Goal: Use online tool/utility: Utilize a website feature to perform a specific function

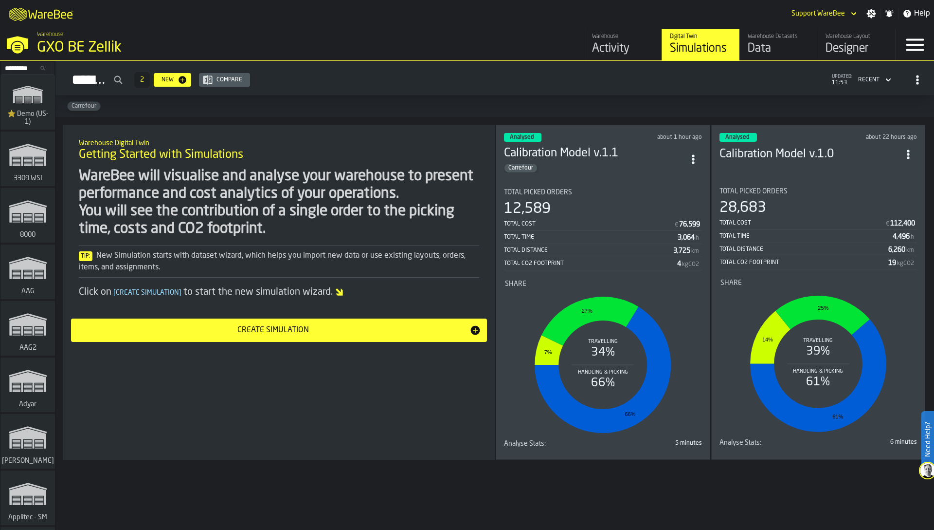
click at [391, 201] on div "WareBee will visualise and analyse your warehouse to present performance and co…" at bounding box center [279, 202] width 401 height 70
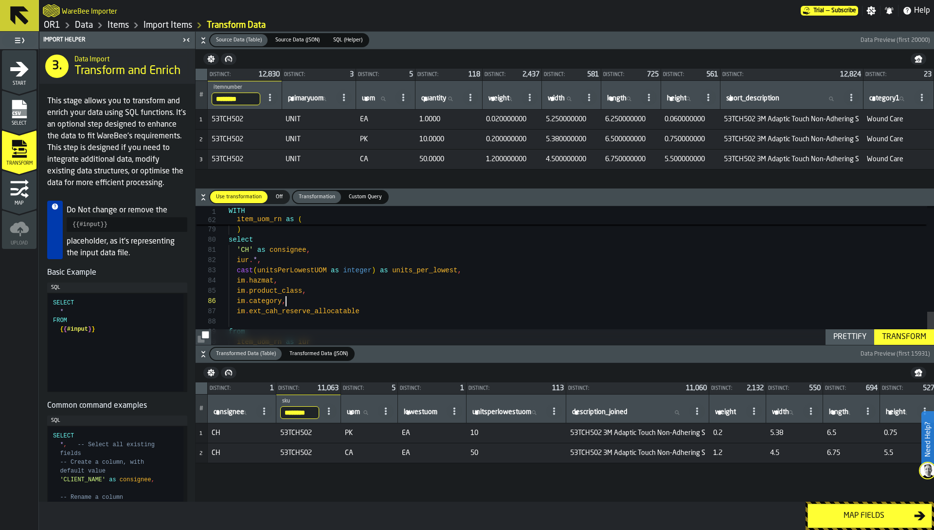
scroll to position [0, 156]
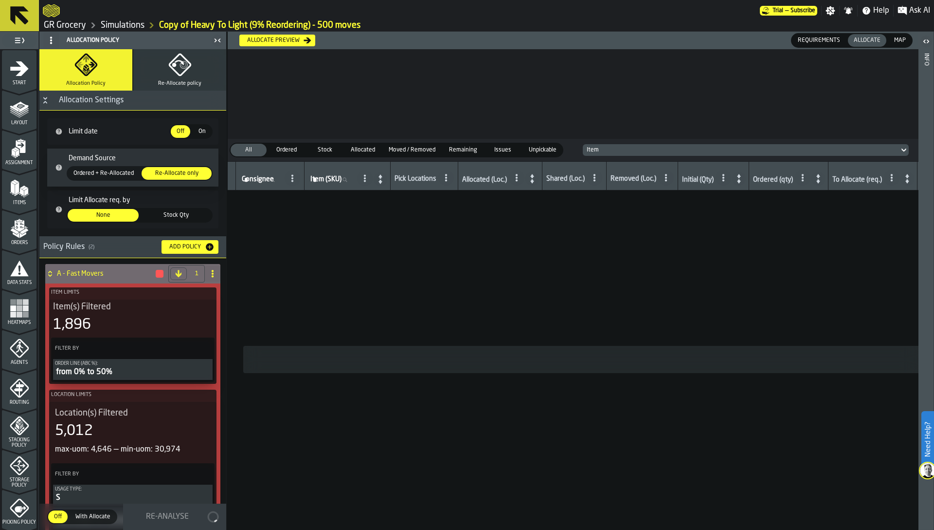
scroll to position [218, 0]
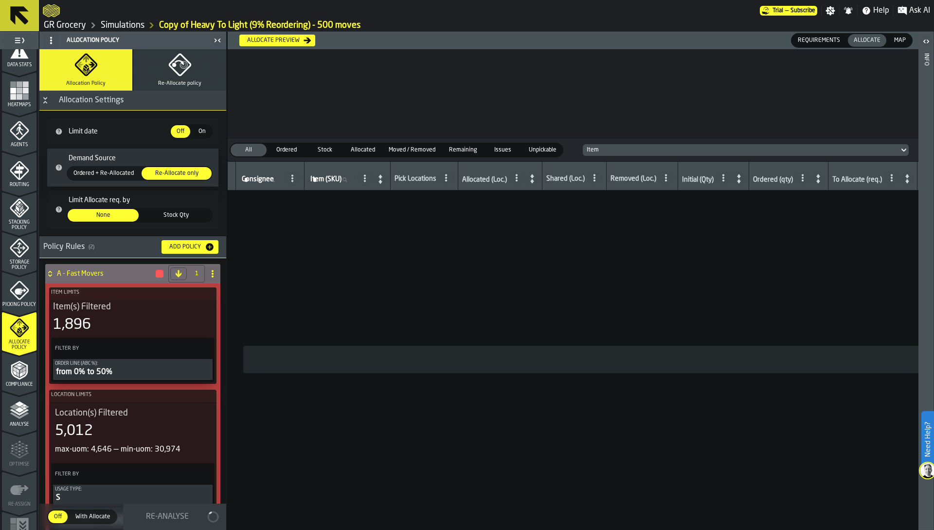
click at [53, 25] on link "GR Grocery" at bounding box center [65, 25] width 42 height 11
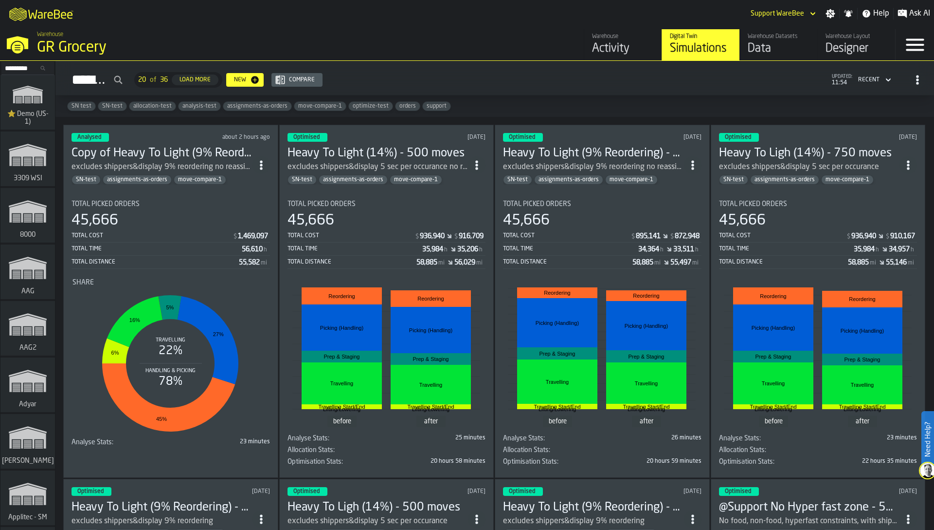
click at [213, 292] on rect "stat-Share" at bounding box center [171, 363] width 196 height 146
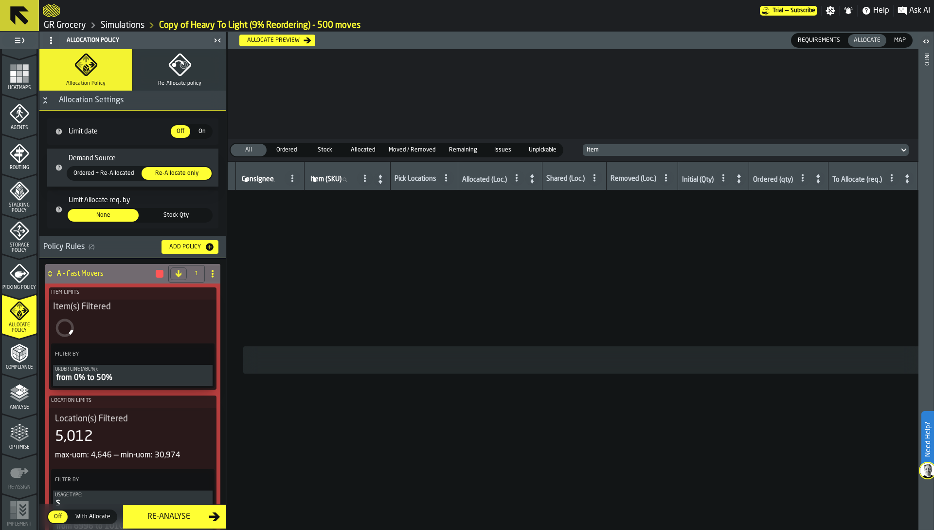
scroll to position [239, 0]
click at [23, 112] on icon "menu Agents" at bounding box center [19, 109] width 19 height 19
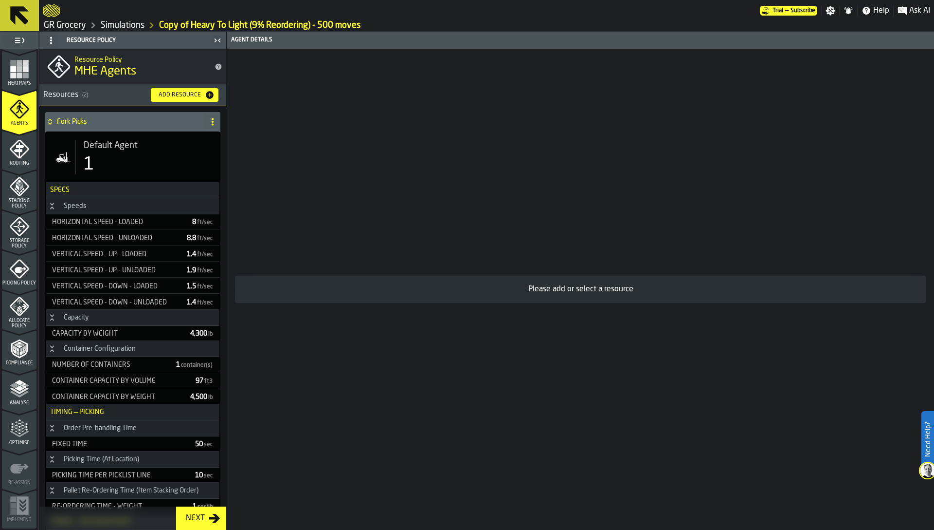
click at [7, 383] on div "Analyse" at bounding box center [19, 392] width 35 height 27
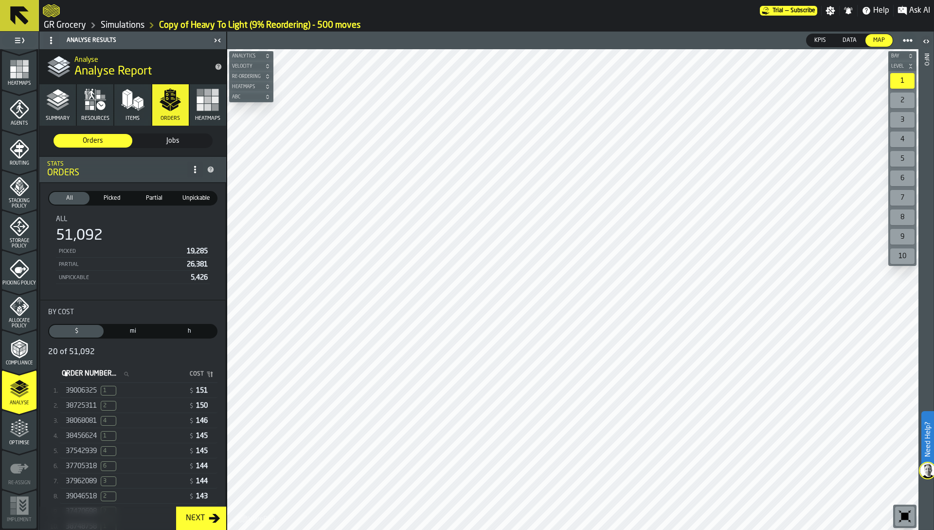
click at [127, 24] on link "Simulations" at bounding box center [123, 25] width 44 height 11
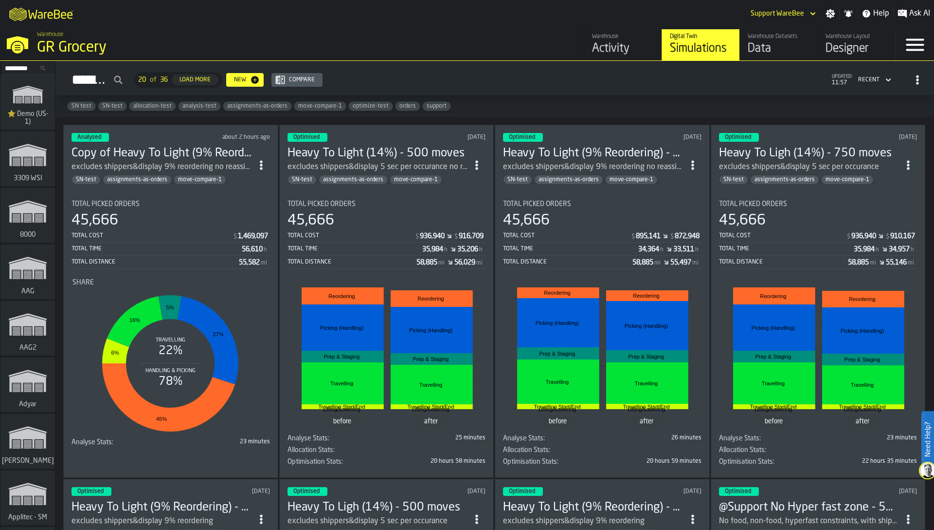
click at [212, 230] on div "Total Cost $ 1,469,097" at bounding box center [171, 236] width 199 height 12
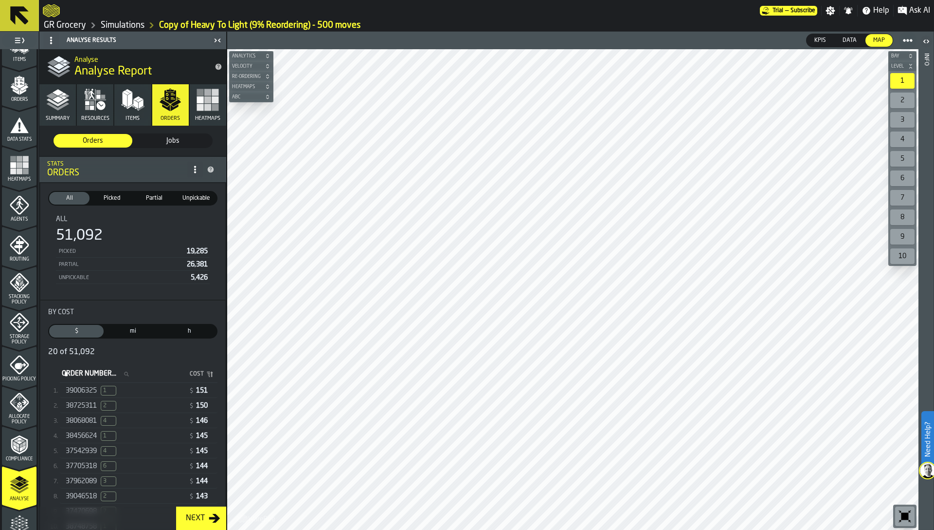
scroll to position [186, 0]
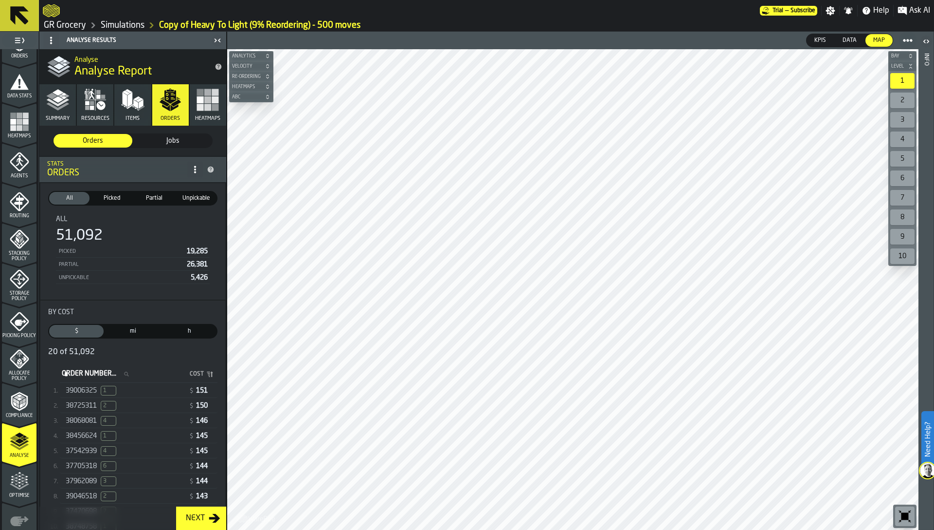
click at [23, 369] on div "Allocate Policy" at bounding box center [19, 365] width 35 height 32
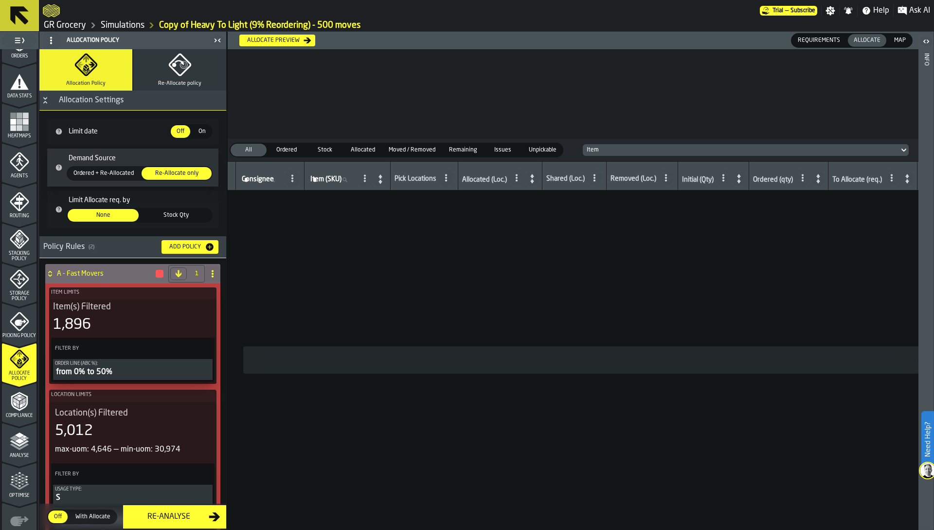
click at [165, 519] on div "Re-Analyse" at bounding box center [169, 517] width 80 height 12
